Goal: Task Accomplishment & Management: Use online tool/utility

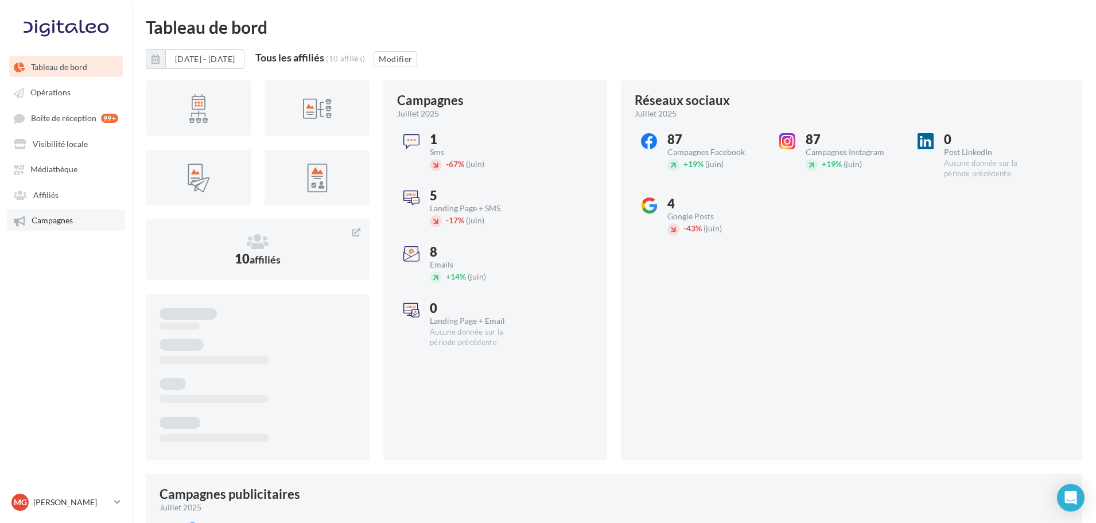
click at [68, 217] on span "Campagnes" at bounding box center [52, 221] width 41 height 10
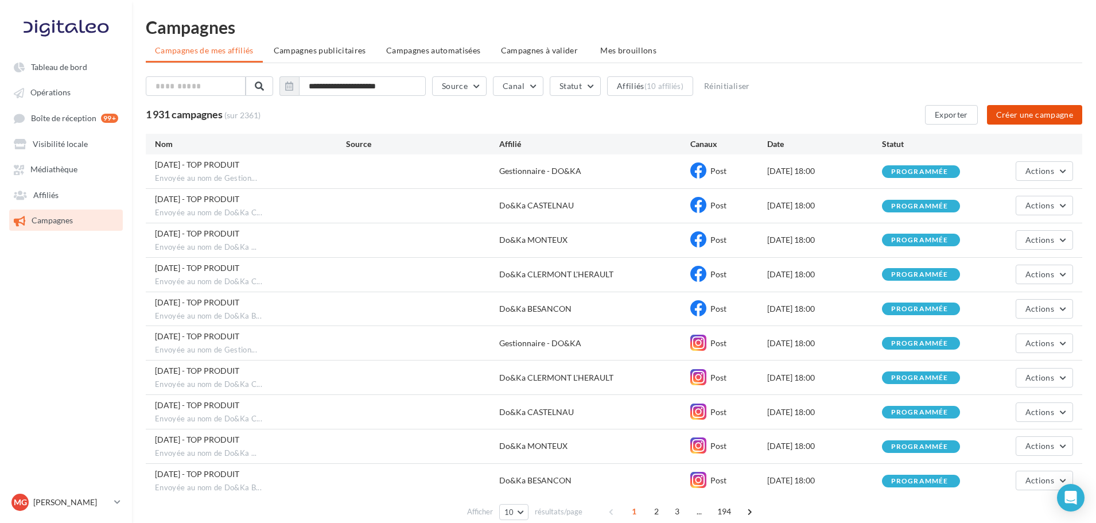
click at [1010, 114] on button "Créer une campagne" at bounding box center [1034, 115] width 95 height 20
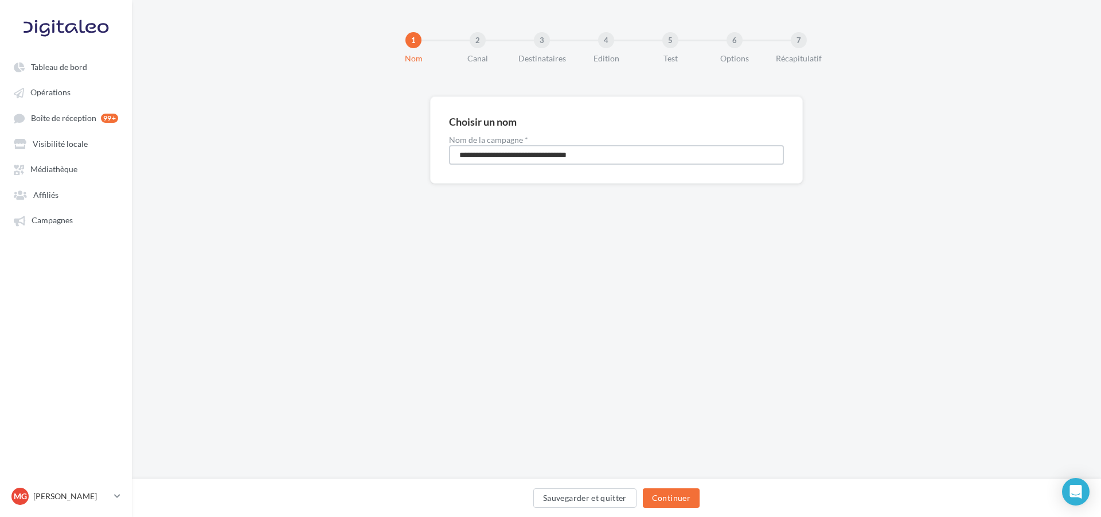
drag, startPoint x: 622, startPoint y: 152, endPoint x: 438, endPoint y: 135, distance: 184.9
click at [438, 135] on div "**********" at bounding box center [616, 139] width 373 height 87
type input "**********"
click at [665, 493] on button "Continuer" at bounding box center [671, 498] width 57 height 20
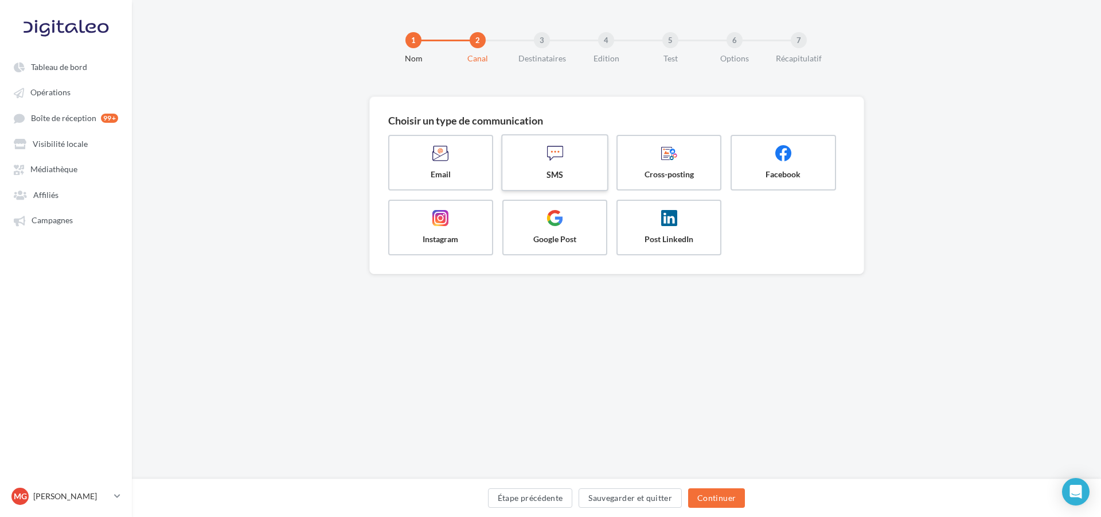
click at [564, 155] on span at bounding box center [555, 155] width 86 height 20
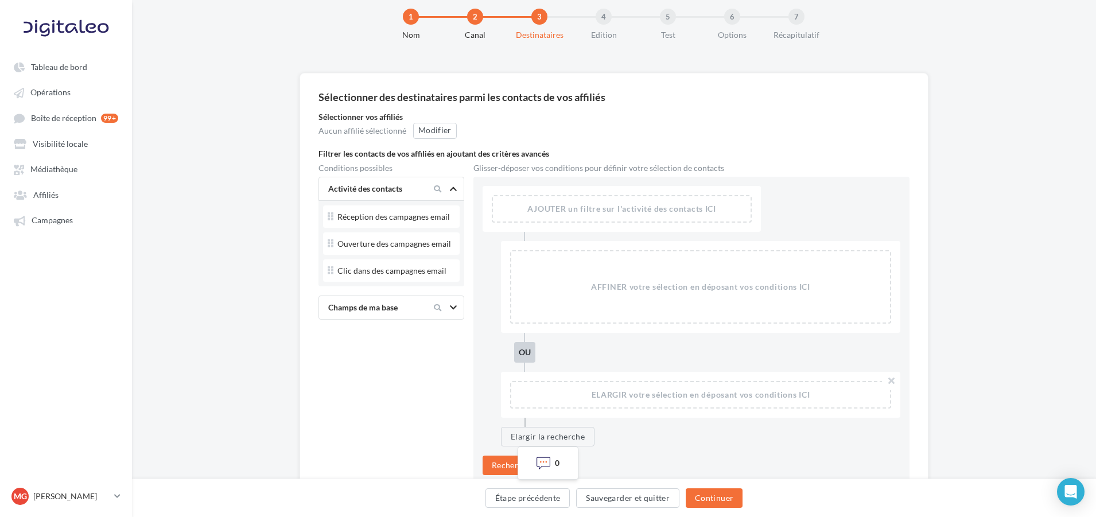
scroll to position [24, 0]
click at [430, 137] on div "Modifier" at bounding box center [435, 130] width 44 height 16
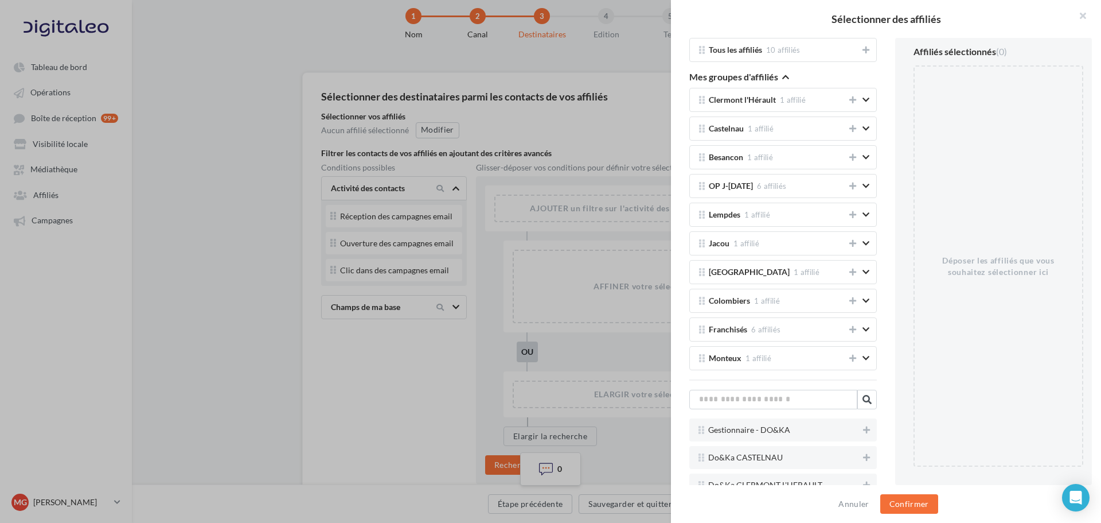
click at [516, 134] on div "Sélectionner des affiliés Tous les affiliés 10 affiliés Mes groupes d'affiliés …" at bounding box center [550, 261] width 1101 height 523
click at [854, 501] on button "Annuler" at bounding box center [854, 504] width 40 height 14
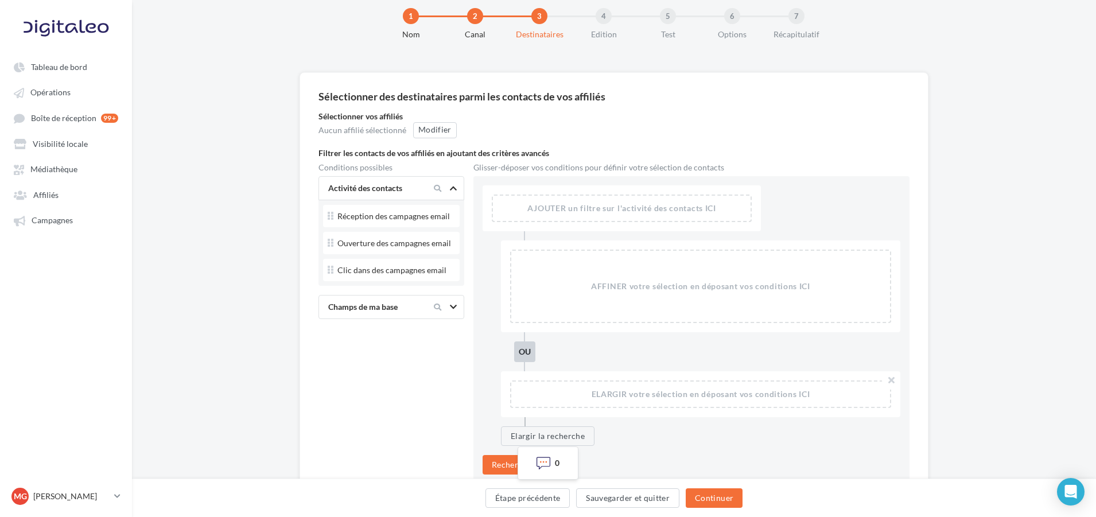
click at [453, 306] on icon at bounding box center [453, 307] width 7 height 6
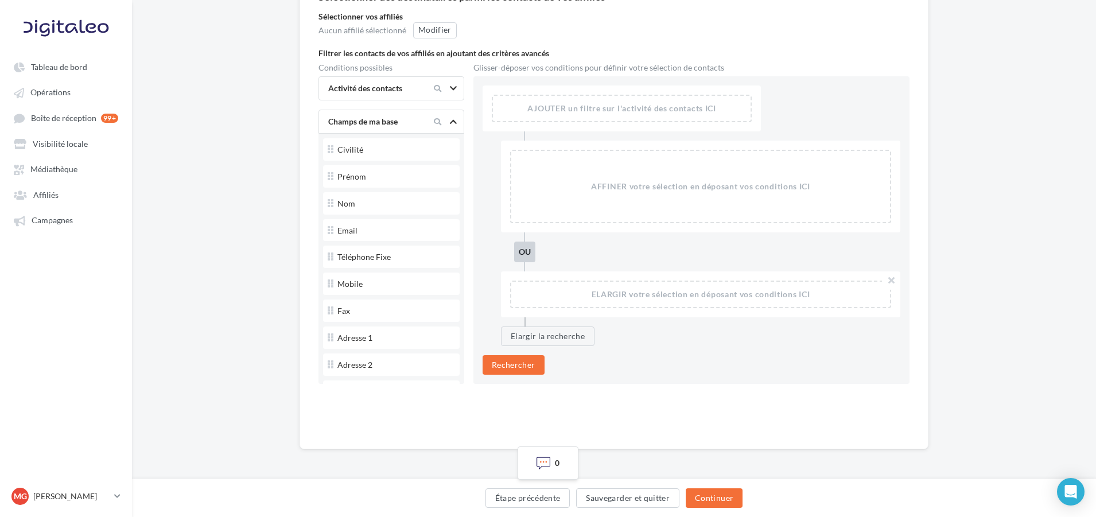
scroll to position [0, 0]
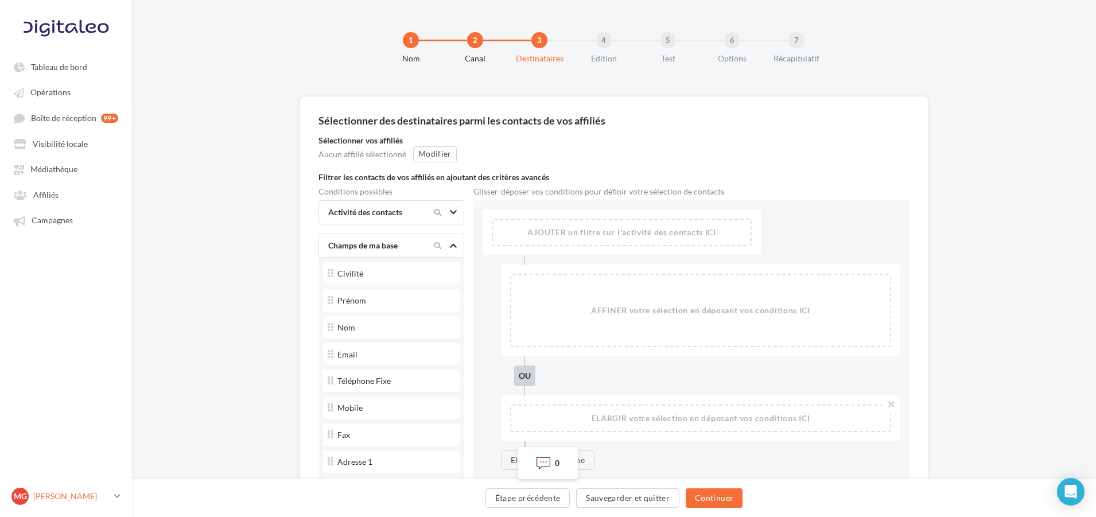
click at [75, 502] on p "[PERSON_NAME]" at bounding box center [71, 495] width 76 height 11
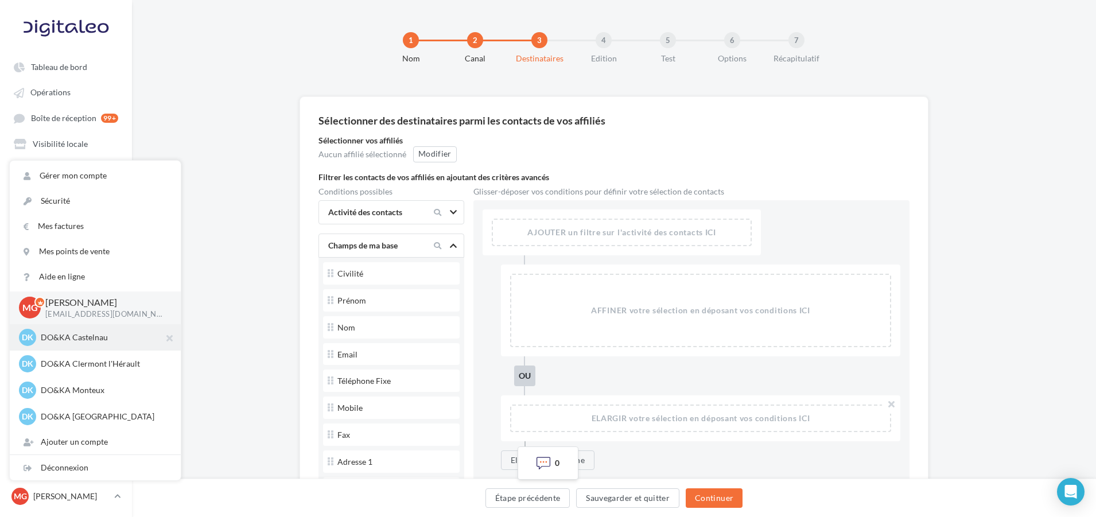
click at [92, 343] on p "DO&KA Castelnau" at bounding box center [104, 337] width 126 height 11
